Goal: Task Accomplishment & Management: Use online tool/utility

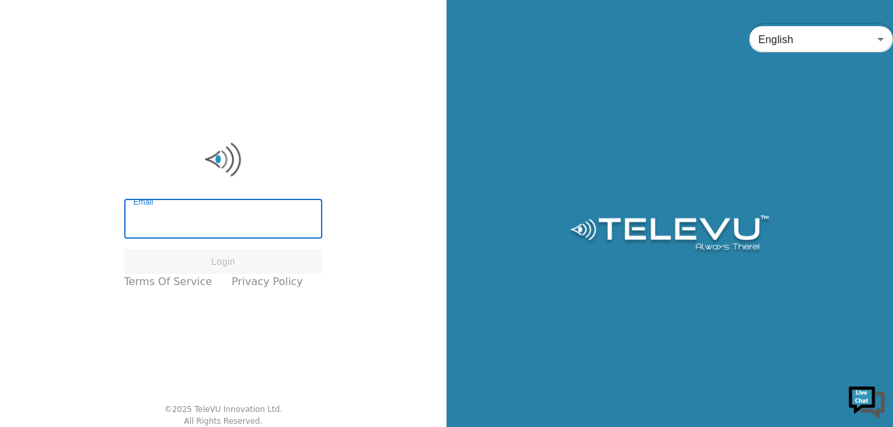
click at [182, 234] on input "Email" at bounding box center [223, 220] width 199 height 37
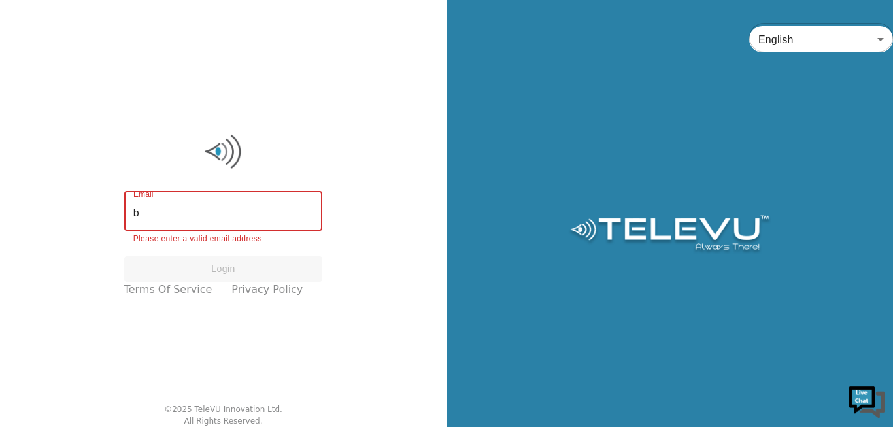
click at [234, 214] on input "b" at bounding box center [223, 212] width 199 height 37
click at [280, 211] on input "b" at bounding box center [223, 212] width 199 height 37
type input "[EMAIL_ADDRESS][DOMAIN_NAME]"
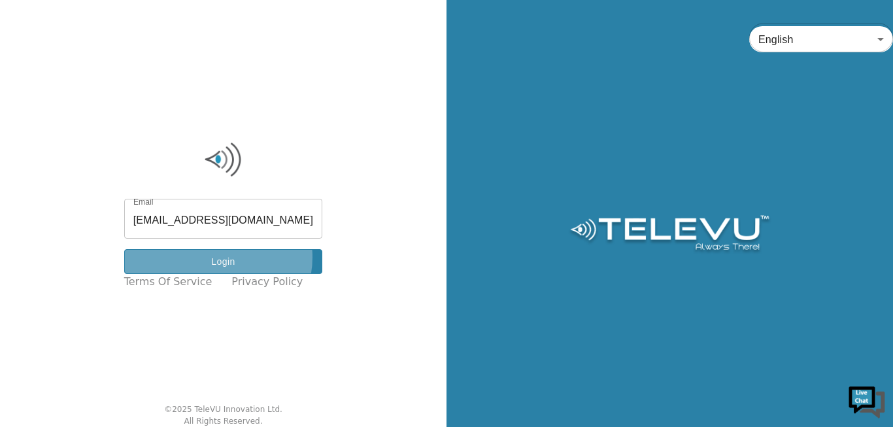
click at [228, 258] on button "Login" at bounding box center [223, 262] width 199 height 26
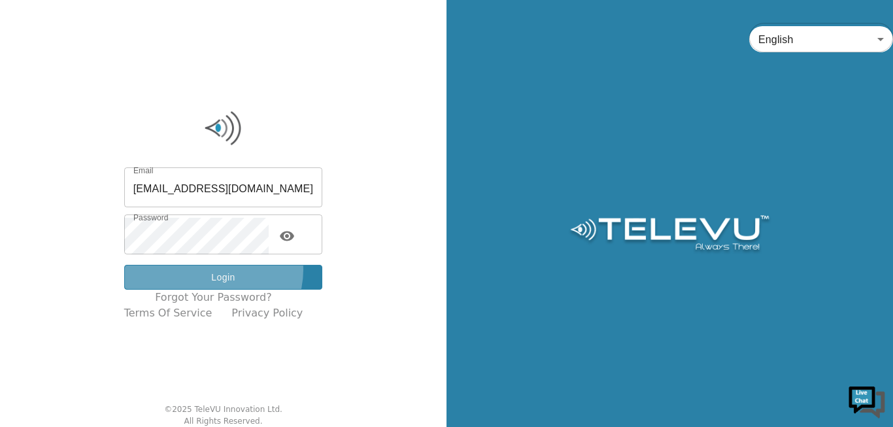
click at [223, 270] on button "Login" at bounding box center [223, 278] width 199 height 26
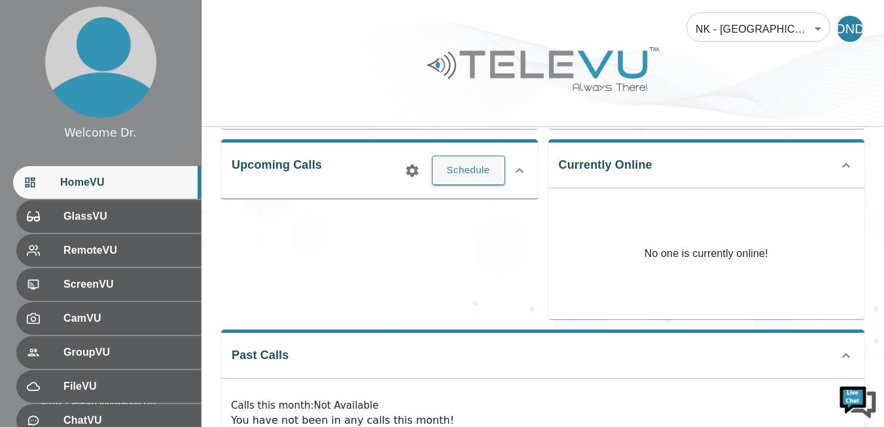
scroll to position [251, 0]
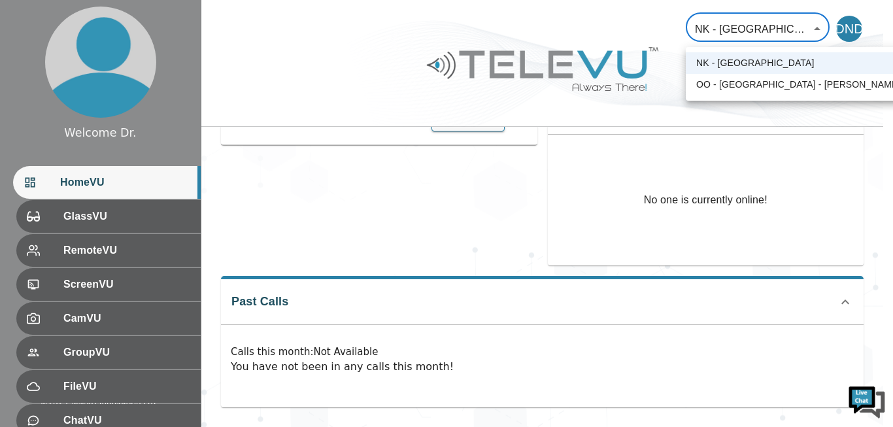
click at [818, 27] on body "Welcome Dr. HomeVU GlassVU RemoteVU ScreenVU CamVU GroupVU FileVU ChatVU Settin…" at bounding box center [446, 88] width 893 height 678
click at [740, 63] on li "NK - [GEOGRAPHIC_DATA]" at bounding box center [799, 63] width 226 height 22
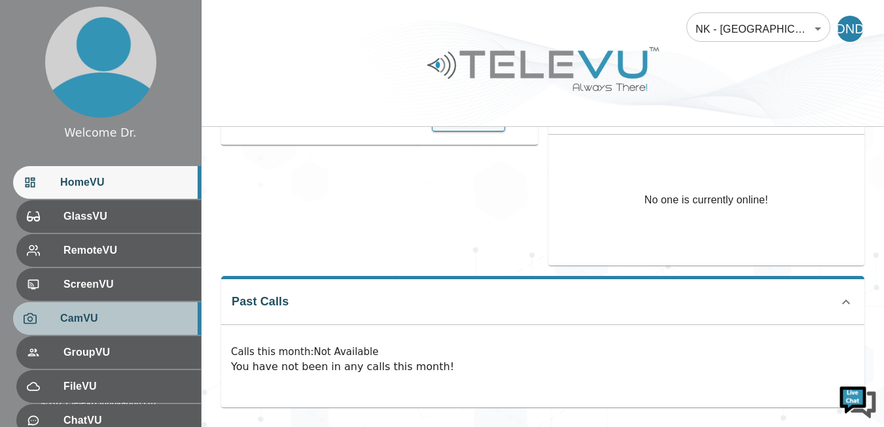
click at [92, 309] on div "CamVU" at bounding box center [107, 318] width 188 height 33
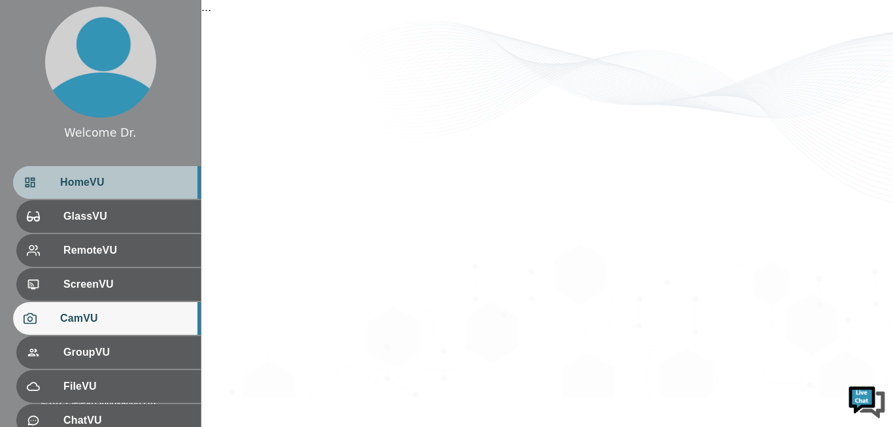
click at [67, 182] on span "HomeVU" at bounding box center [125, 183] width 130 height 16
